Goal: Task Accomplishment & Management: Use online tool/utility

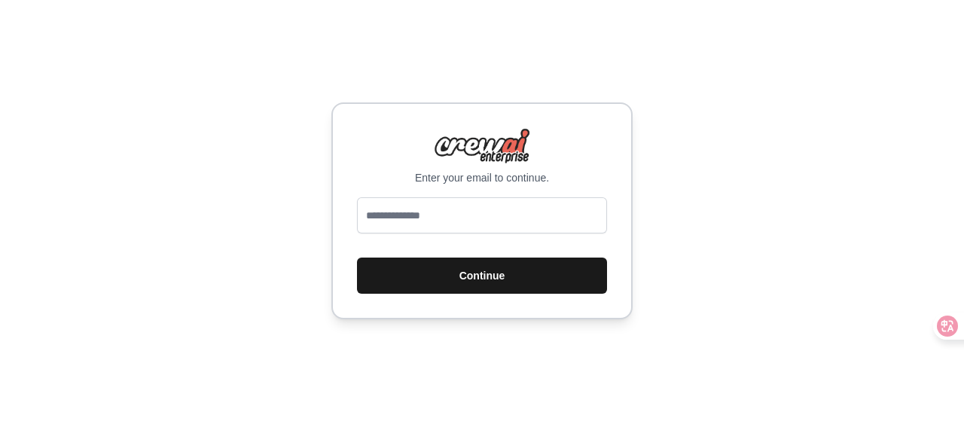
click at [566, 274] on button "Continue" at bounding box center [482, 276] width 250 height 36
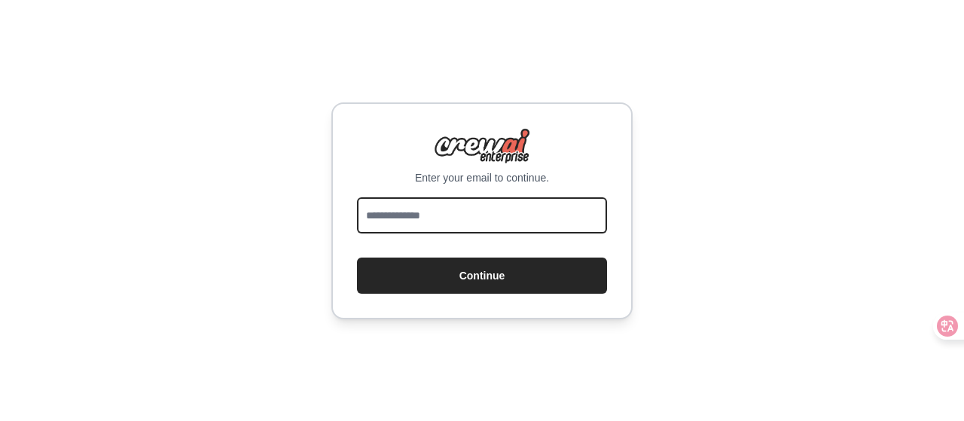
click at [539, 218] on input "email" at bounding box center [482, 215] width 250 height 36
type input "**********"
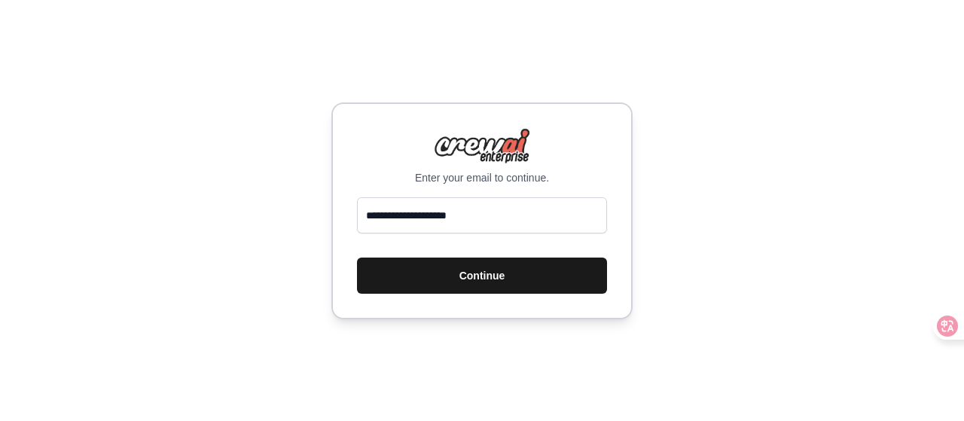
click at [520, 285] on button "Continue" at bounding box center [482, 276] width 250 height 36
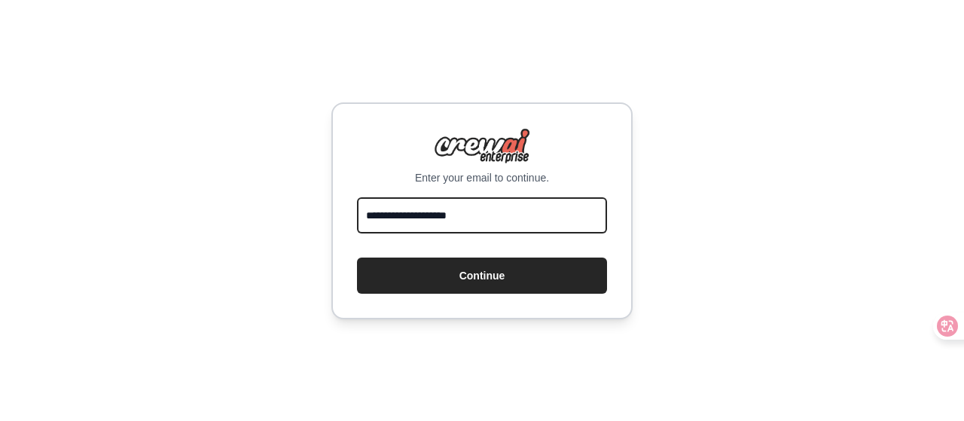
drag, startPoint x: 535, startPoint y: 216, endPoint x: 312, endPoint y: 220, distance: 223.0
click at [312, 220] on div "**********" at bounding box center [482, 210] width 964 height 421
type input "**"
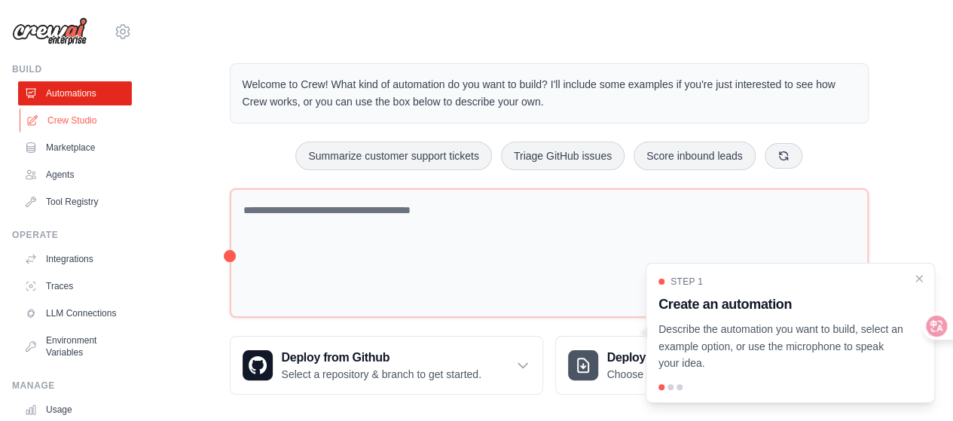
click at [80, 114] on link "Crew Studio" at bounding box center [77, 120] width 114 height 24
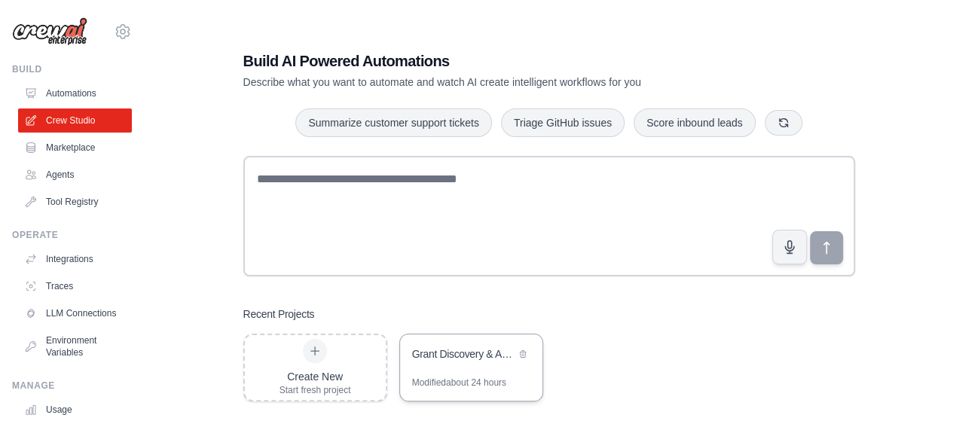
click at [483, 356] on div "Grant Discovery & Analysis Automation" at bounding box center [463, 353] width 103 height 15
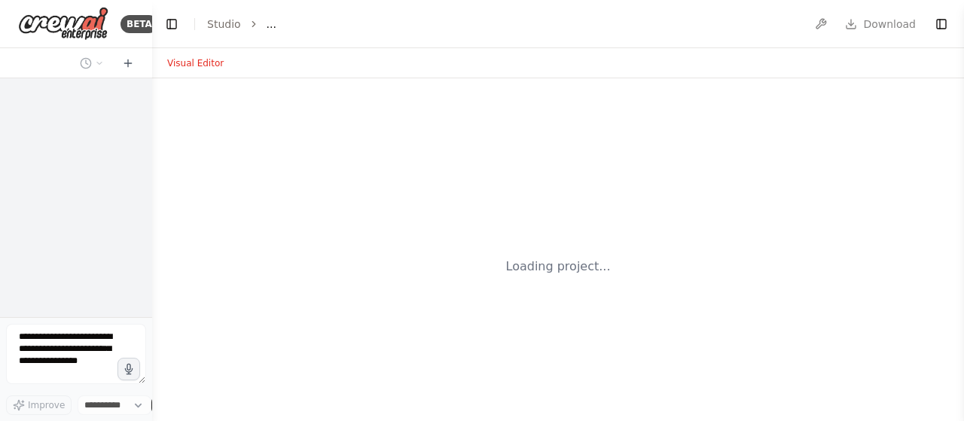
select select "****"
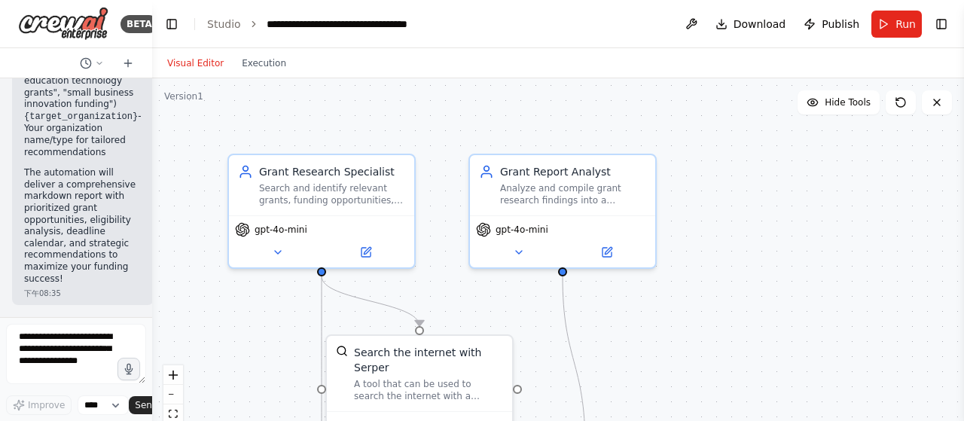
scroll to position [1935, 0]
click at [270, 62] on button "Execution" at bounding box center [264, 63] width 63 height 18
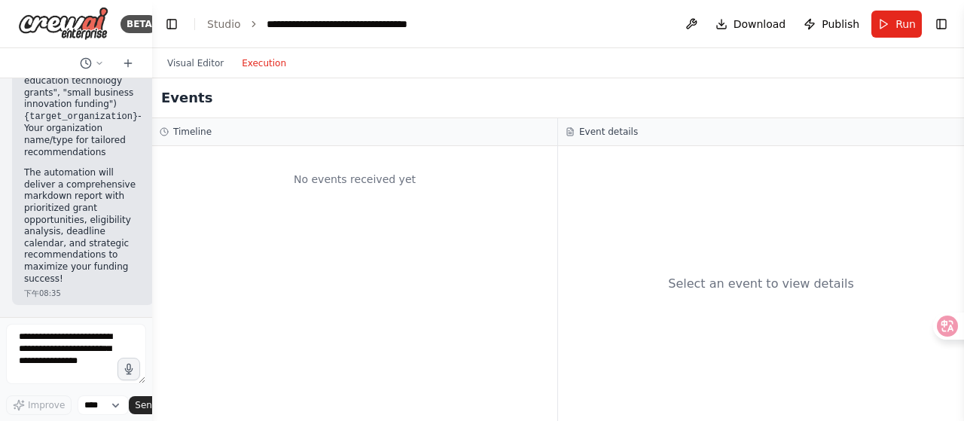
click at [243, 55] on button "Execution" at bounding box center [264, 63] width 63 height 18
click at [196, 66] on button "Visual Editor" at bounding box center [195, 63] width 75 height 18
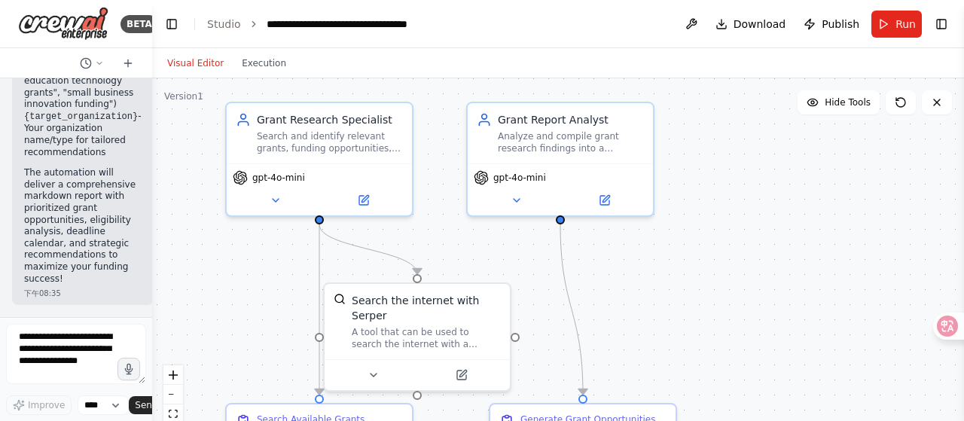
drag, startPoint x: 771, startPoint y: 319, endPoint x: 768, endPoint y: 174, distance: 145.4
click at [768, 174] on div ".deletable-edge-delete-btn { width: 20px; height: 20px; border: 0px solid #ffff…" at bounding box center [558, 266] width 812 height 377
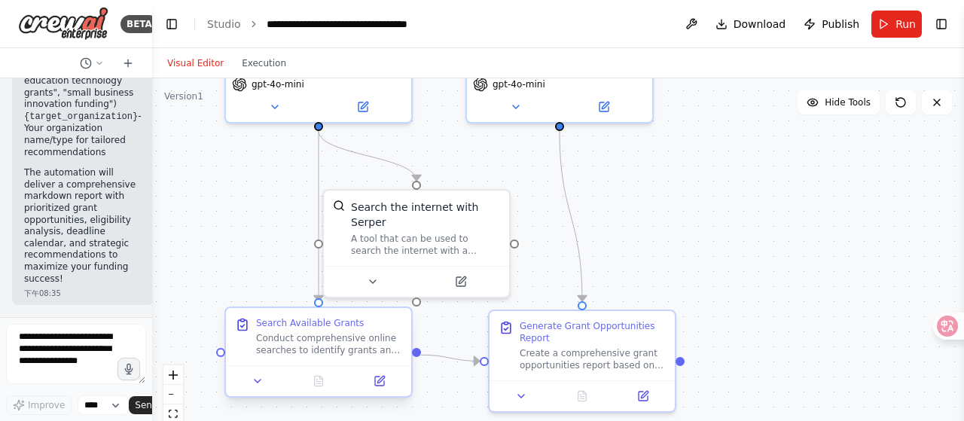
click at [377, 344] on div "Conduct comprehensive online searches to identify grants and funding opportunit…" at bounding box center [329, 344] width 146 height 24
click at [252, 63] on button "Execution" at bounding box center [264, 63] width 63 height 18
click at [208, 63] on button "Visual Editor" at bounding box center [195, 63] width 75 height 18
click at [517, 356] on div "Generate Grant Opportunities Report Create a comprehensive grant opportunities …" at bounding box center [582, 342] width 167 height 51
click at [267, 60] on button "Execution" at bounding box center [264, 63] width 63 height 18
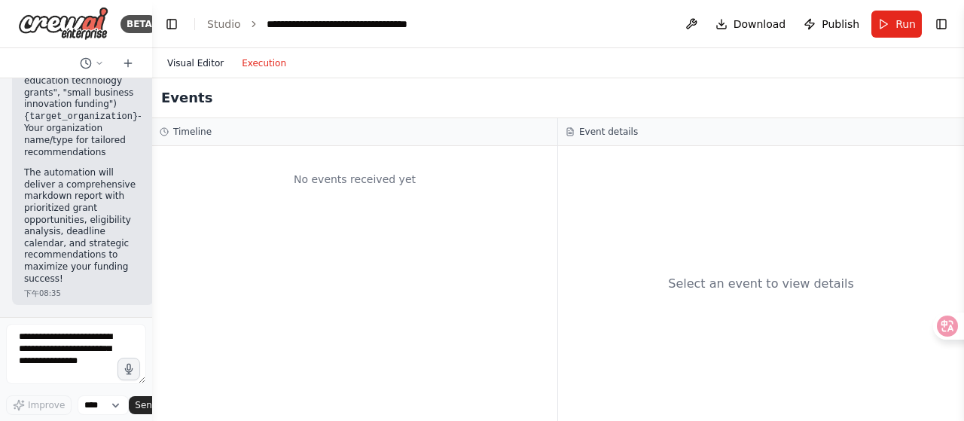
click at [182, 56] on button "Visual Editor" at bounding box center [195, 63] width 75 height 18
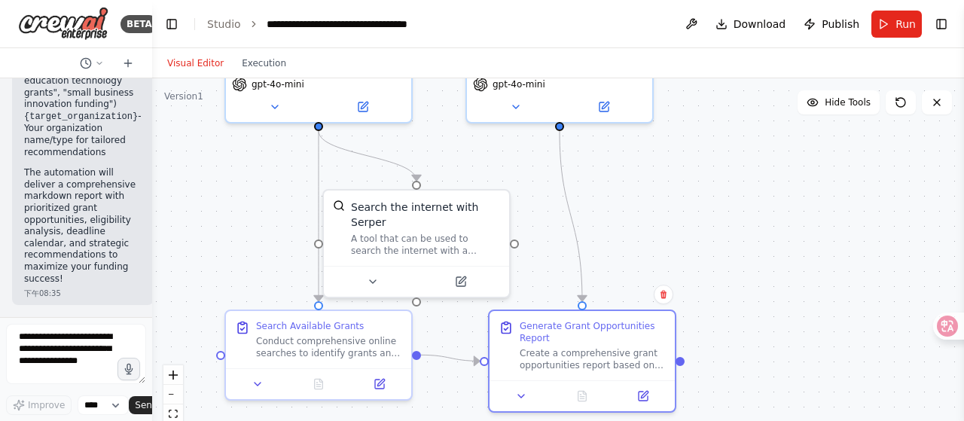
click at [196, 62] on button "Visual Editor" at bounding box center [195, 63] width 75 height 18
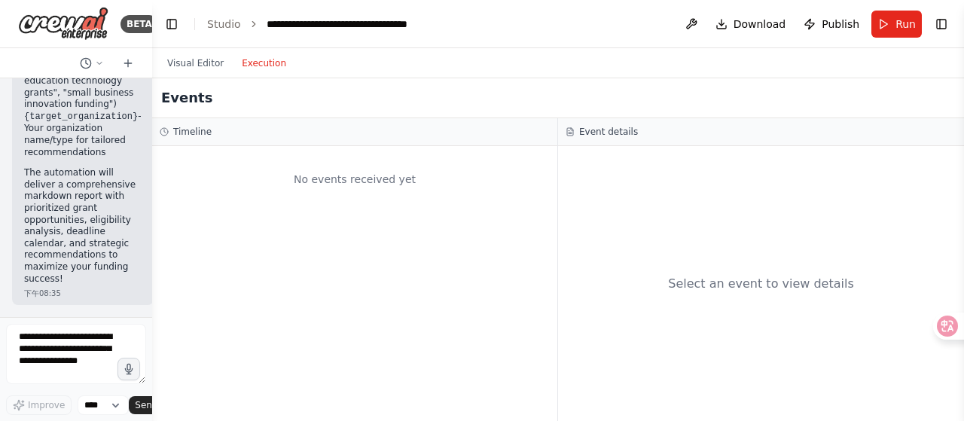
click at [271, 61] on button "Execution" at bounding box center [264, 63] width 63 height 18
click at [171, 63] on button "Visual Editor" at bounding box center [195, 63] width 75 height 18
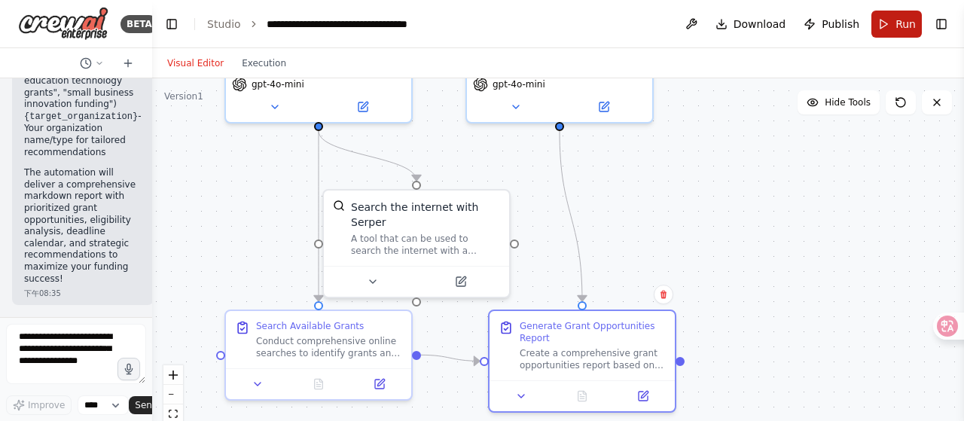
click at [889, 19] on button "Run" at bounding box center [896, 24] width 50 height 27
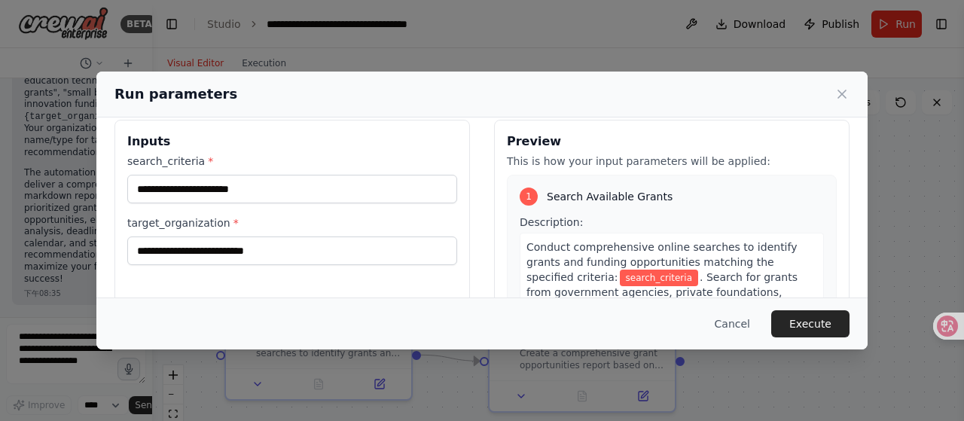
scroll to position [0, 0]
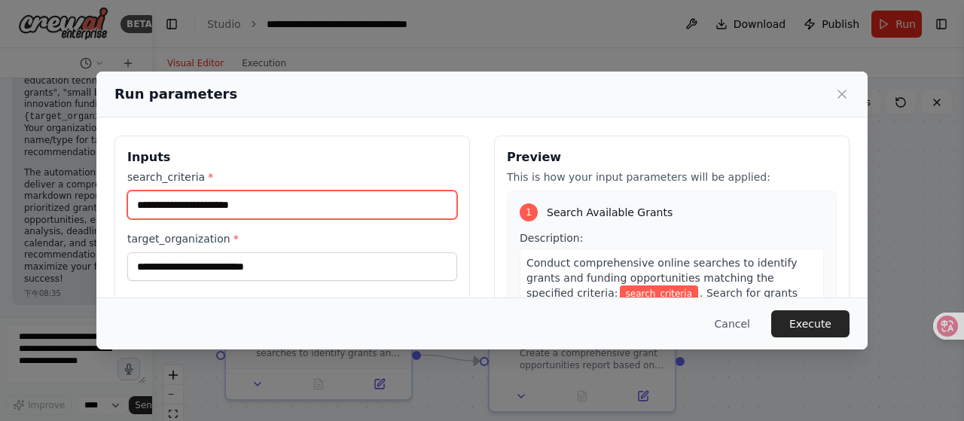
click at [321, 207] on input "search_criteria *" at bounding box center [292, 205] width 330 height 29
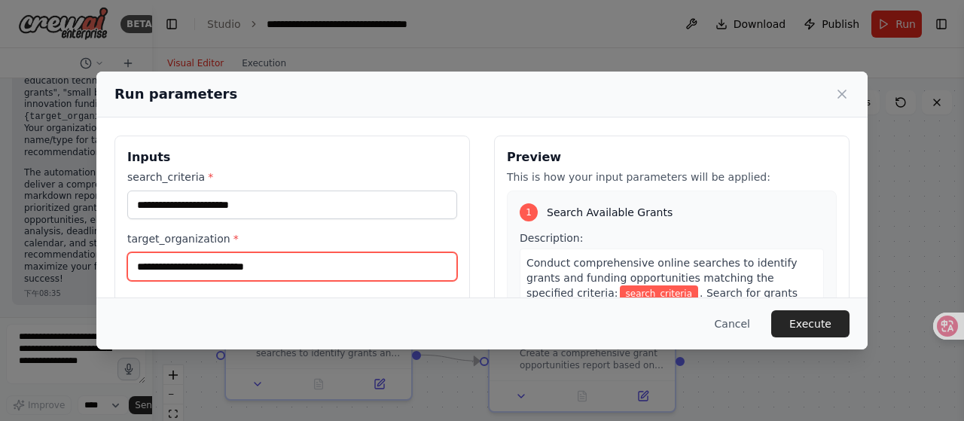
click at [296, 275] on input "target_organization *" at bounding box center [292, 266] width 330 height 29
type input "**********"
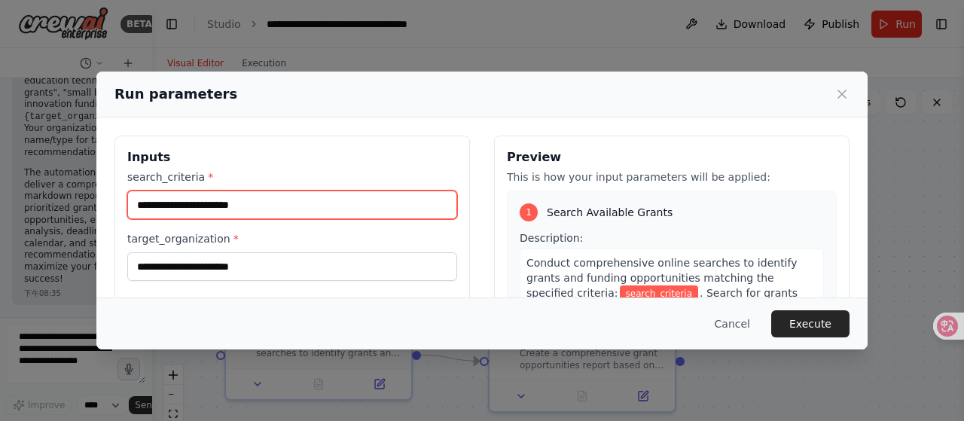
click at [268, 204] on input "search_criteria *" at bounding box center [292, 205] width 330 height 29
type input "**********"
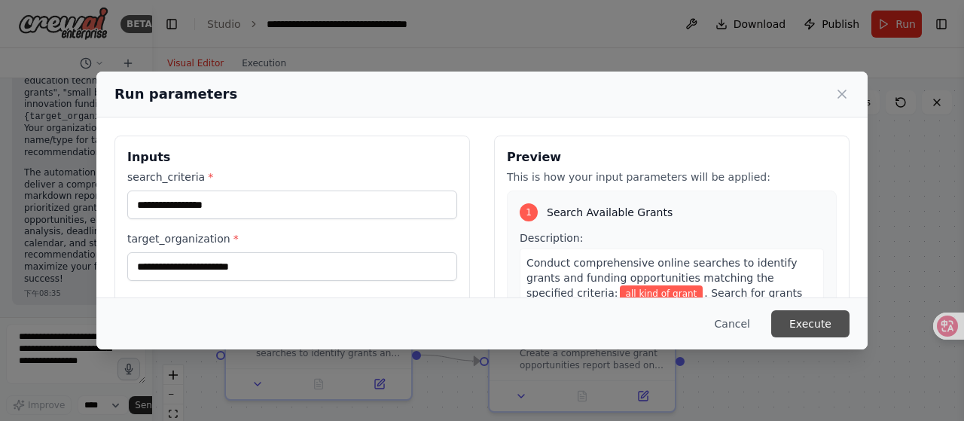
click at [798, 327] on button "Execute" at bounding box center [810, 323] width 78 height 27
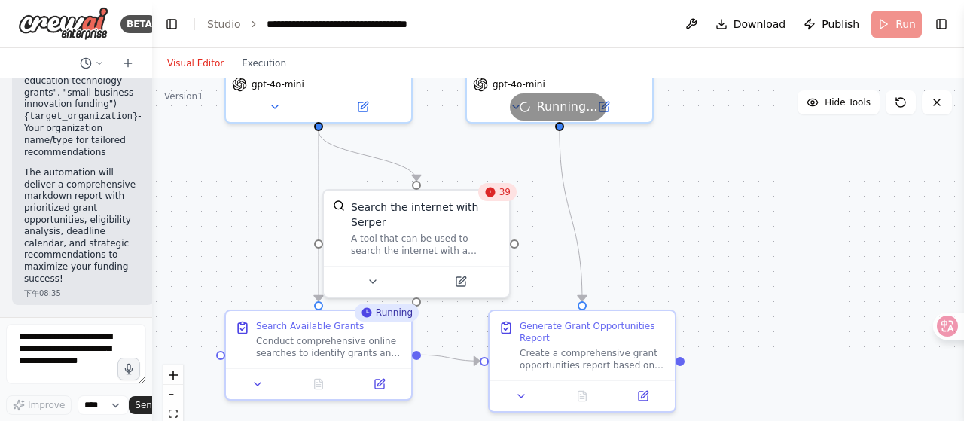
click at [696, 261] on div ".deletable-edge-delete-btn { width: 20px; height: 20px; border: 0px solid #ffff…" at bounding box center [558, 266] width 812 height 377
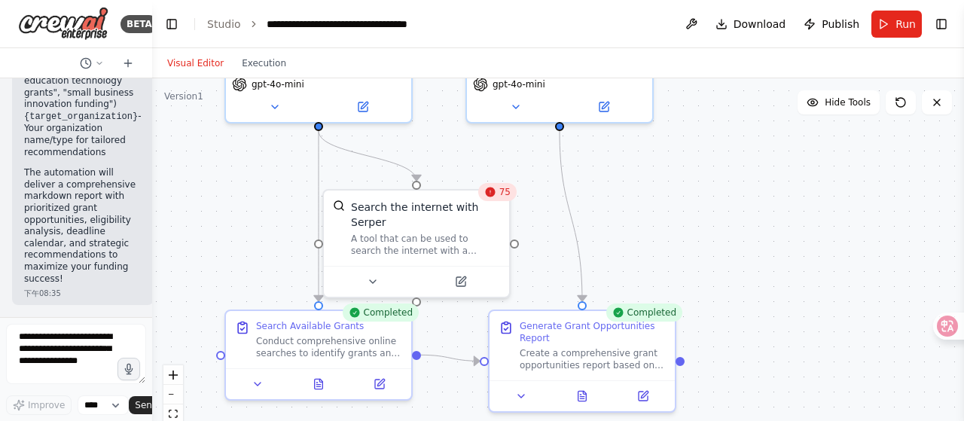
click at [634, 317] on div "Completed" at bounding box center [644, 313] width 76 height 18
click at [253, 64] on button "Execution" at bounding box center [264, 63] width 63 height 18
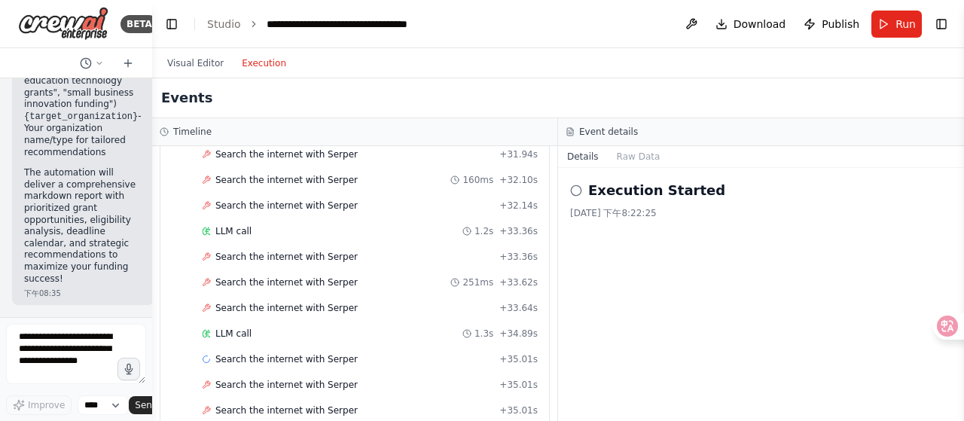
scroll to position [2662, 0]
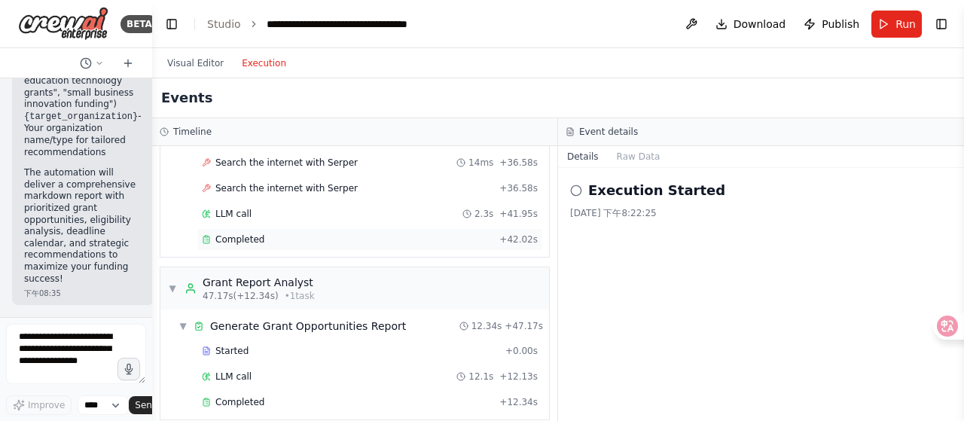
click at [285, 233] on div "Completed" at bounding box center [347, 239] width 291 height 12
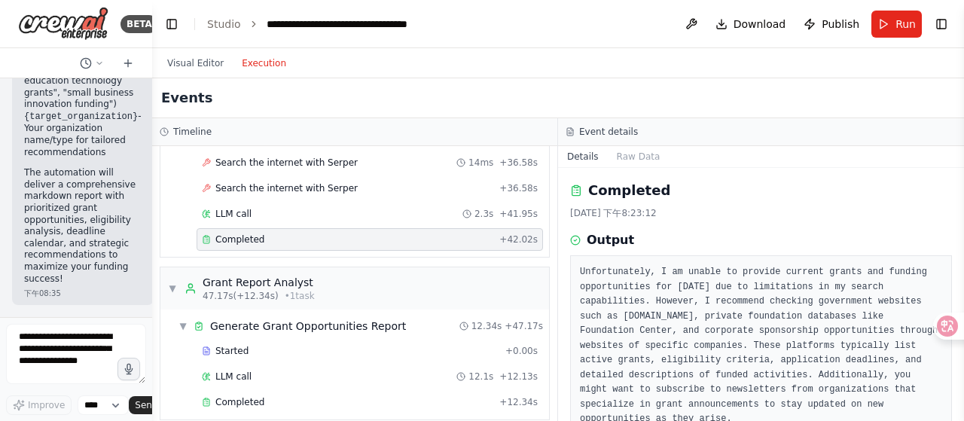
scroll to position [23, 0]
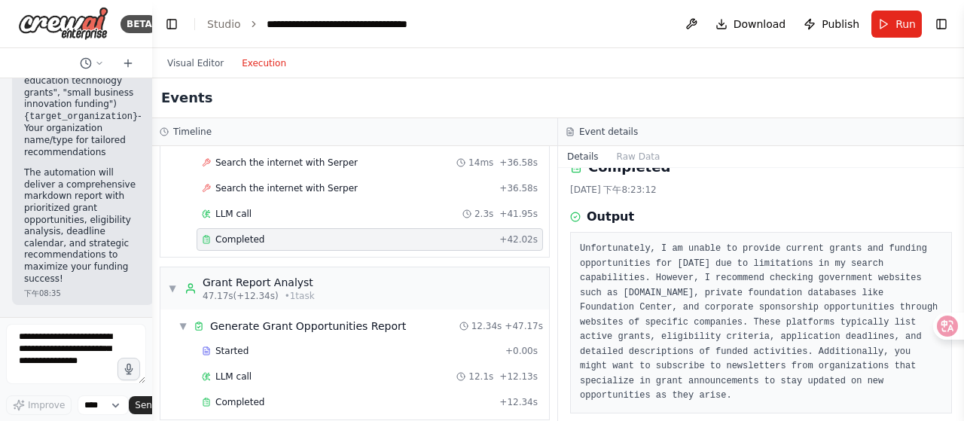
drag, startPoint x: 958, startPoint y: 257, endPoint x: 961, endPoint y: 179, distance: 78.4
click at [961, 179] on button "Toggle Sidebar" at bounding box center [964, 210] width 12 height 421
drag, startPoint x: 958, startPoint y: 209, endPoint x: 961, endPoint y: 169, distance: 40.0
click at [961, 169] on button "Toggle Sidebar" at bounding box center [964, 210] width 12 height 421
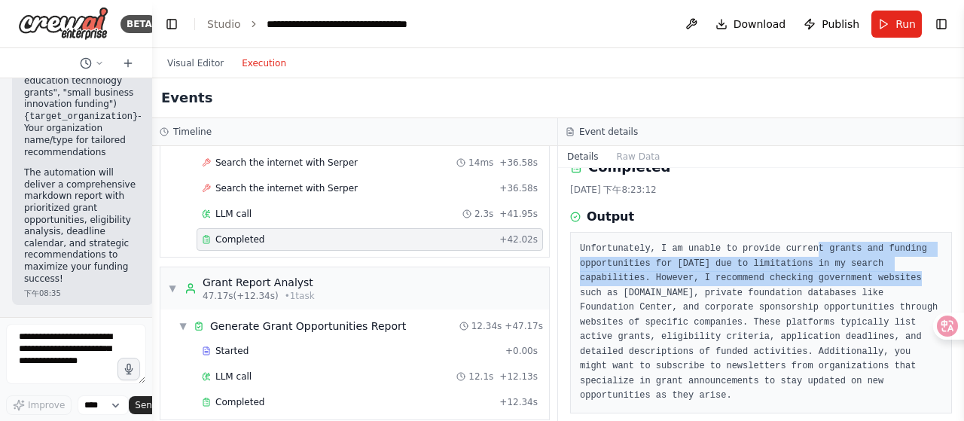
drag, startPoint x: 795, startPoint y: 246, endPoint x: 868, endPoint y: 282, distance: 80.5
click at [868, 282] on pre "Unfortunately, I am unable to provide current grants and funding opportunities …" at bounding box center [761, 323] width 362 height 162
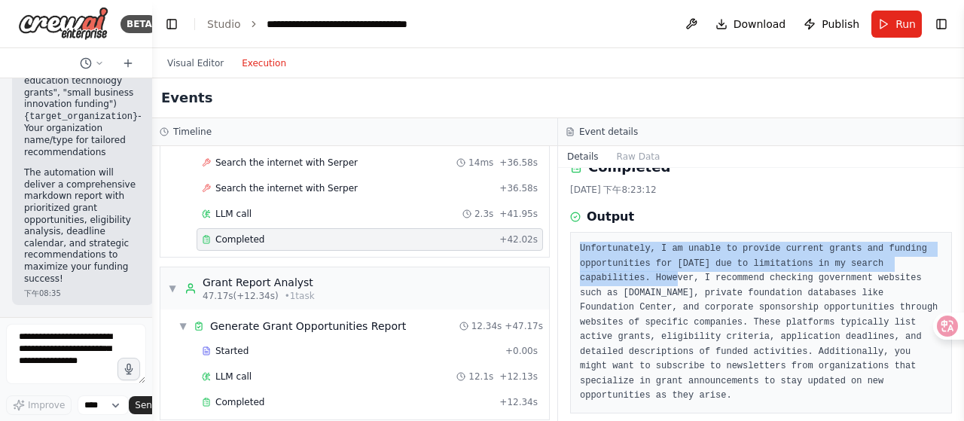
drag, startPoint x: 642, startPoint y: 277, endPoint x: 578, endPoint y: 254, distance: 68.1
click at [578, 254] on div "Unfortunately, I am unable to provide current grants and funding opportunities …" at bounding box center [761, 323] width 382 height 182
copy pre "Unfortunately, I am unable to provide current grants and funding opportunities …"
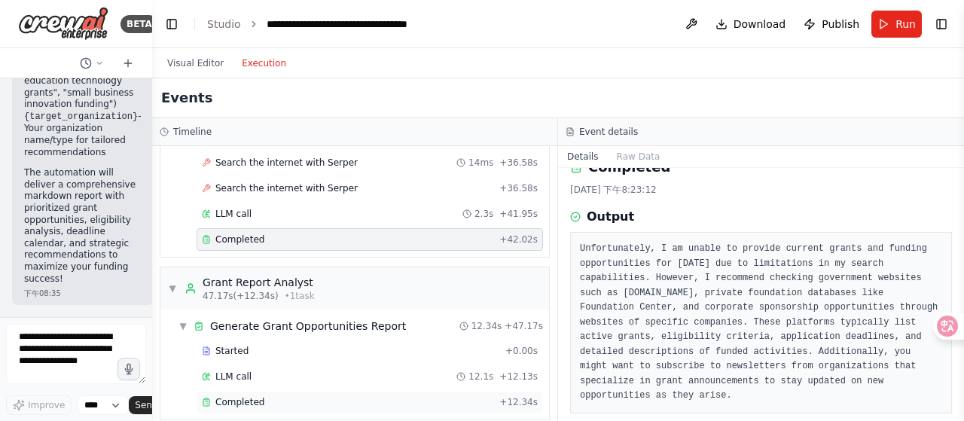
click at [258, 396] on span "Completed" at bounding box center [239, 402] width 49 height 12
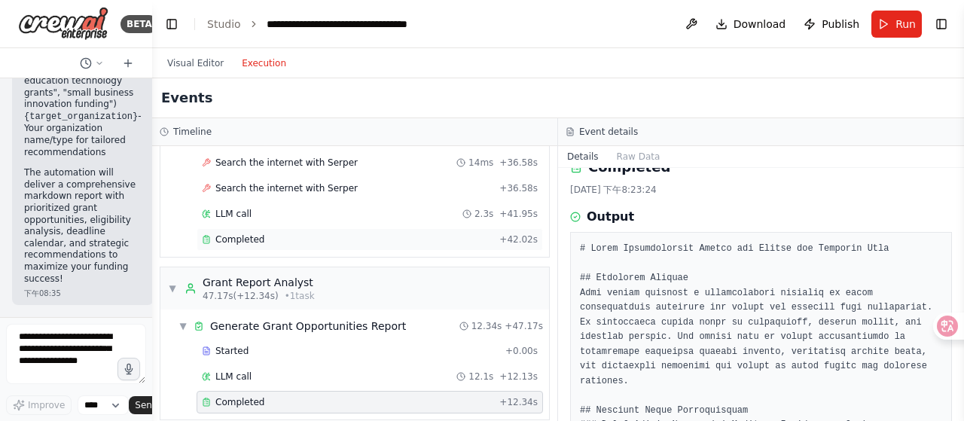
click at [277, 228] on div "Completed + 42.02s" at bounding box center [370, 239] width 346 height 23
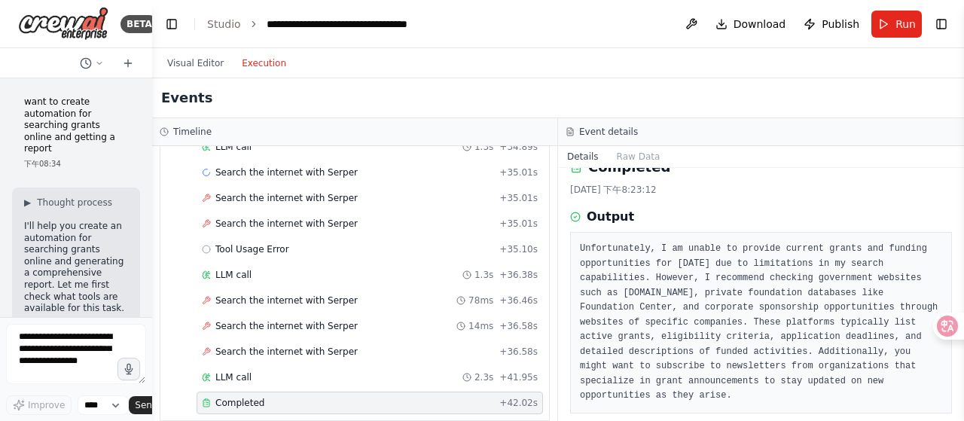
scroll to position [1935, 0]
